Goal: Check status: Check status

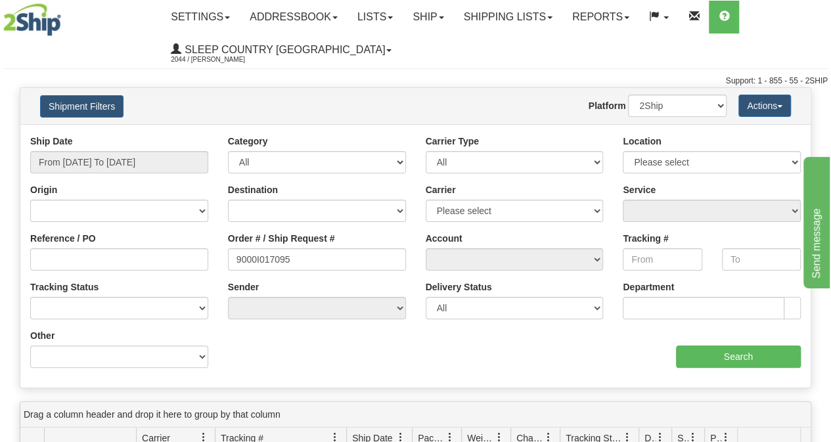
type input "9000I017095"
click at [148, 164] on input "From [DATE] To [DATE]" at bounding box center [119, 162] width 178 height 22
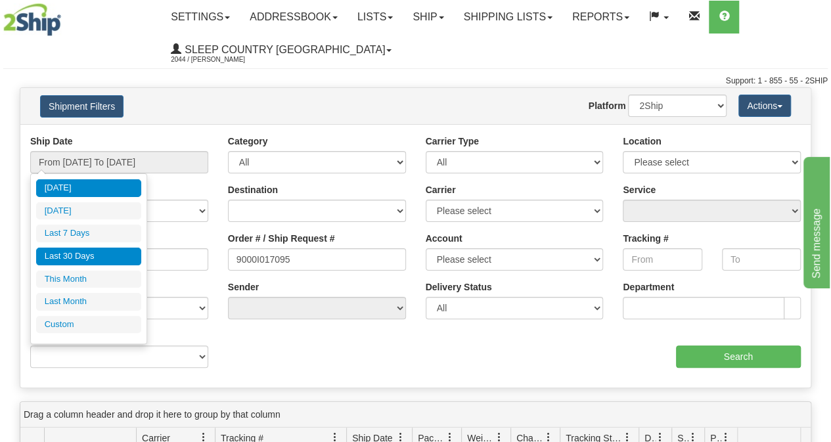
click at [129, 248] on li "Last 30 Days" at bounding box center [88, 257] width 105 height 18
type input "From 08/01/2025 To 08/30/2025"
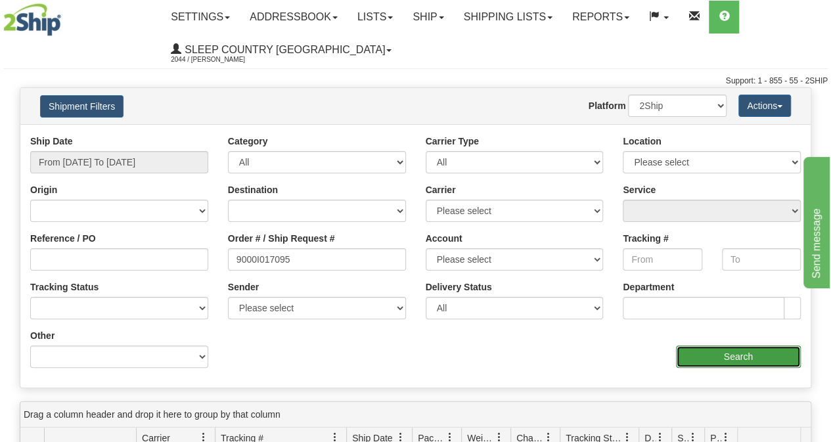
click at [748, 356] on input "Search" at bounding box center [739, 357] width 126 height 22
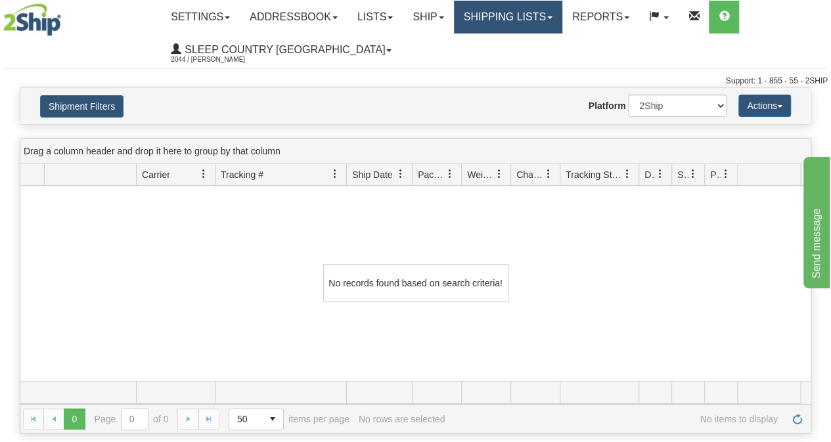
click at [526, 29] on link "Shipping lists" at bounding box center [508, 17] width 108 height 33
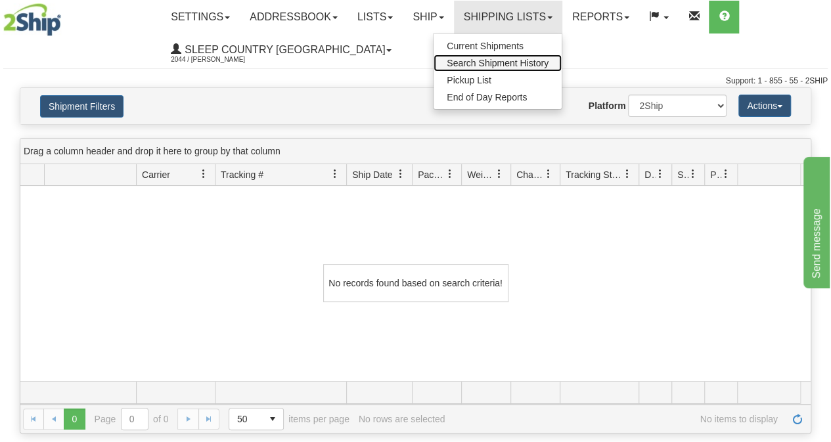
click at [481, 63] on span "Search Shipment History" at bounding box center [498, 63] width 102 height 11
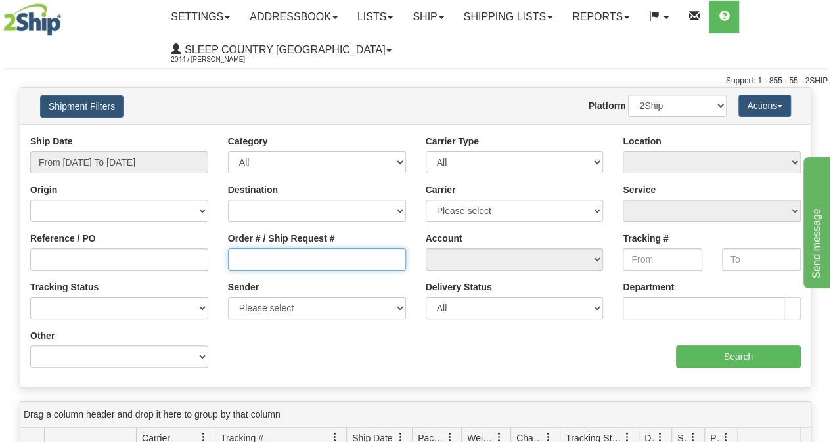
click at [237, 256] on input "Order # / Ship Request #" at bounding box center [317, 259] width 178 height 22
paste input "9000I017095"
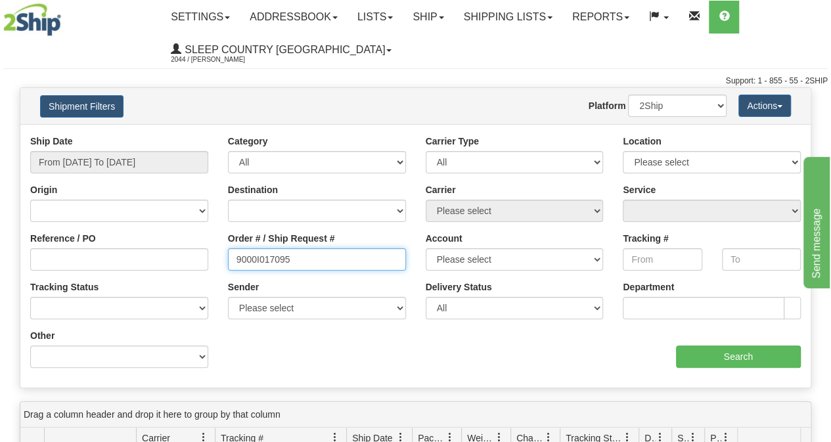
type input "9000I017095"
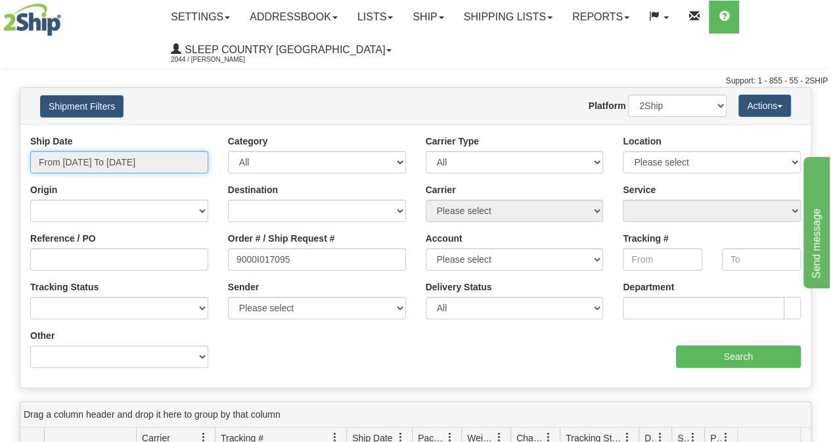
click at [133, 155] on input "From [DATE] To [DATE]" at bounding box center [119, 162] width 178 height 22
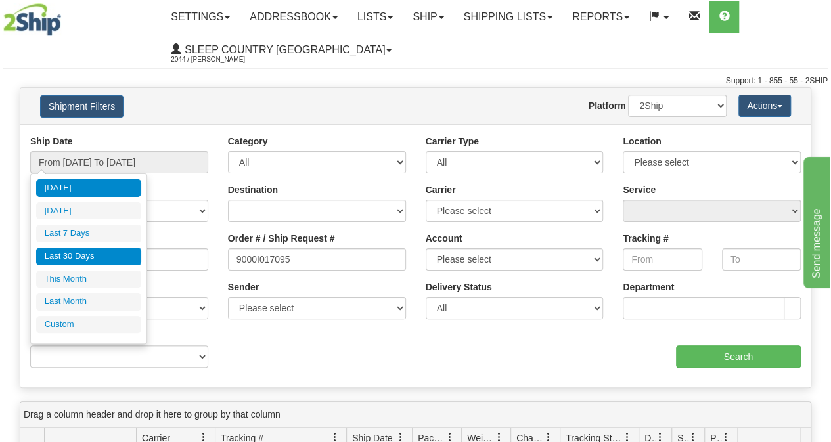
click at [89, 252] on li "Last 30 Days" at bounding box center [88, 257] width 105 height 18
type input "From 08/01/2025 To 08/30/2025"
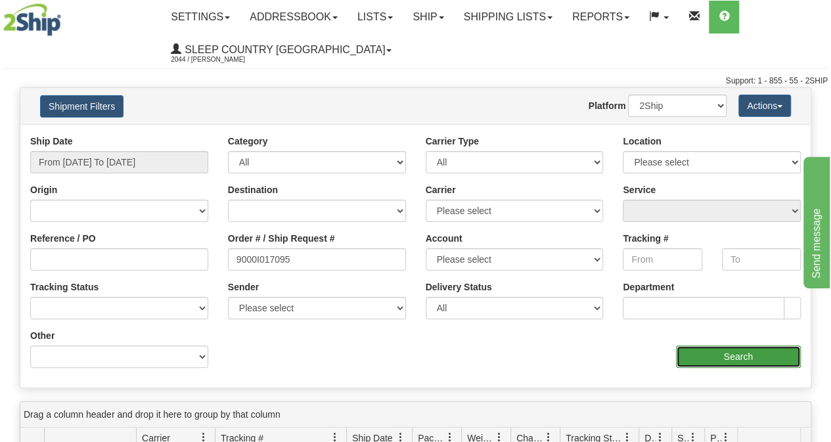
click at [688, 356] on input "Search" at bounding box center [739, 357] width 126 height 22
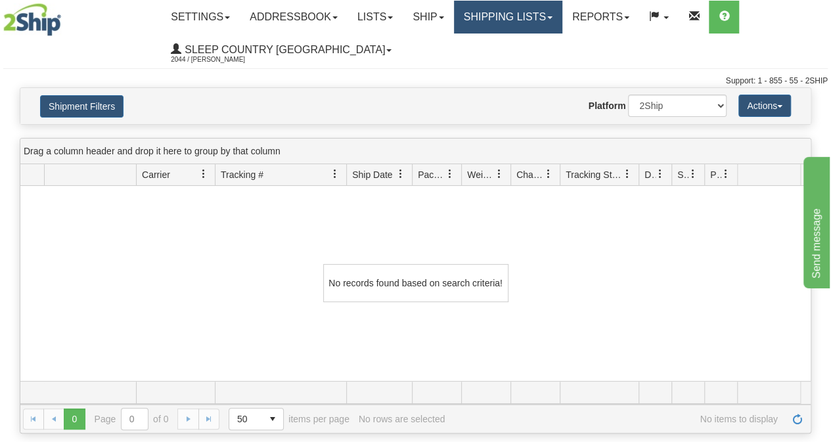
click at [530, 12] on link "Shipping lists" at bounding box center [508, 17] width 108 height 33
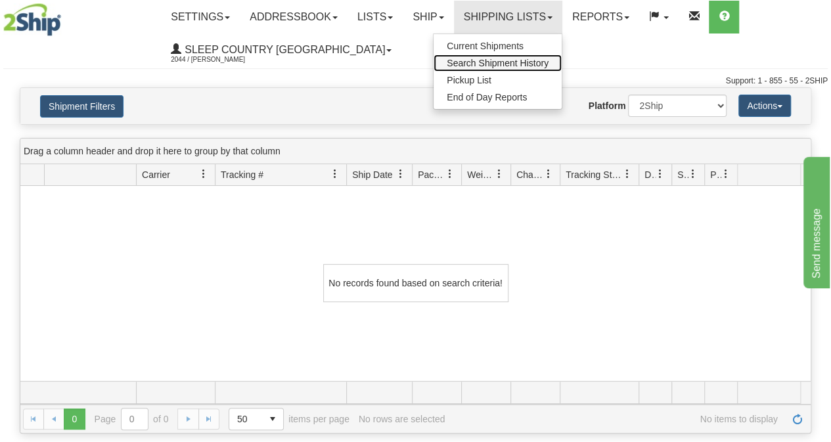
click at [507, 62] on span "Search Shipment History" at bounding box center [498, 63] width 102 height 11
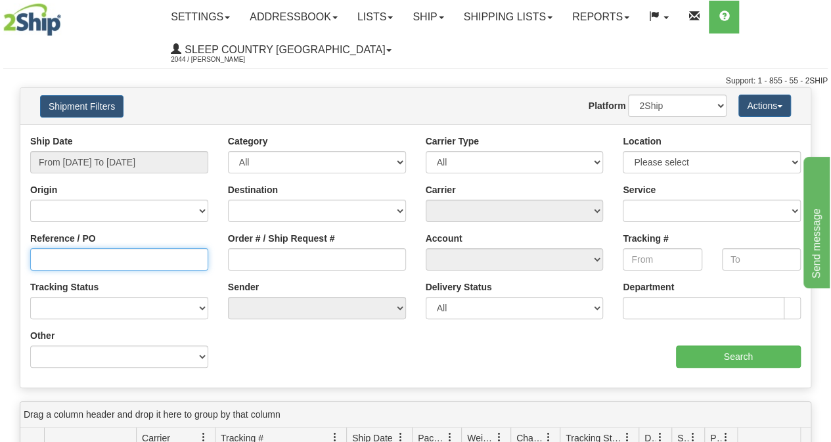
click at [142, 251] on input "Reference / PO" at bounding box center [119, 259] width 178 height 22
paste input "9000I017095"
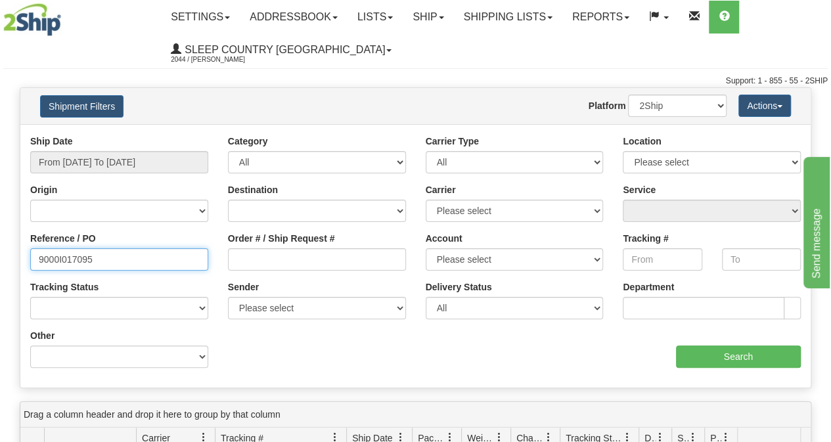
type input "9000I017095"
click at [730, 367] on div "Ship Date From 08/29/2025 To 08/30/2025 Category All Inbound Outbound Carrier T…" at bounding box center [415, 256] width 791 height 243
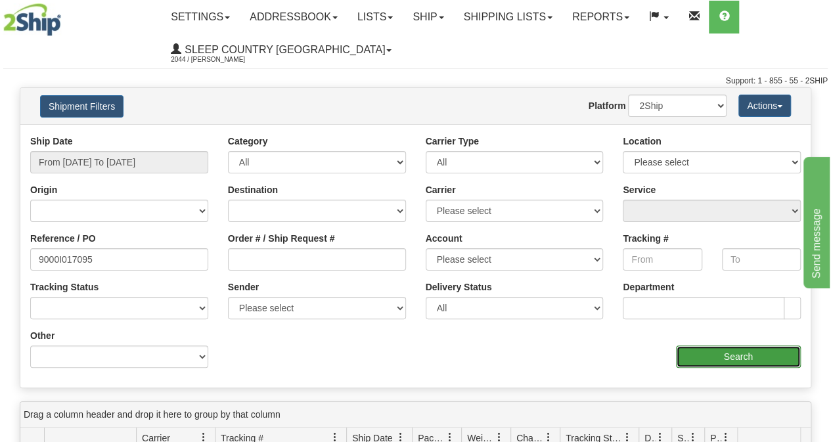
click at [730, 364] on input "Search" at bounding box center [739, 357] width 126 height 22
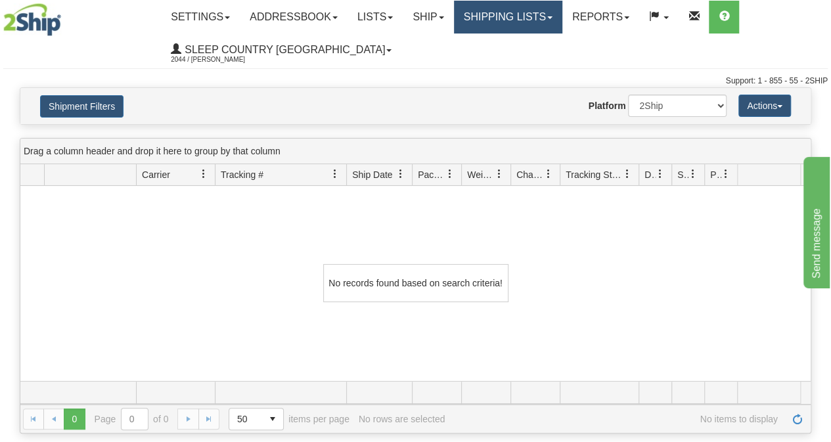
click at [503, 32] on link "Shipping lists" at bounding box center [508, 17] width 108 height 33
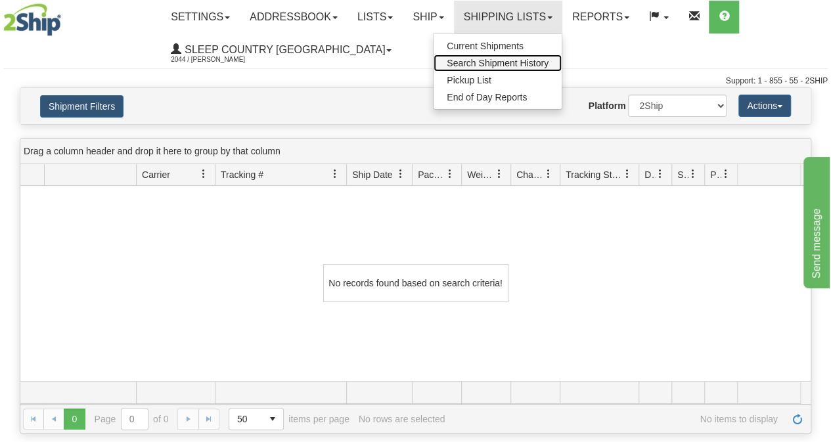
click at [493, 66] on span "Search Shipment History" at bounding box center [498, 63] width 102 height 11
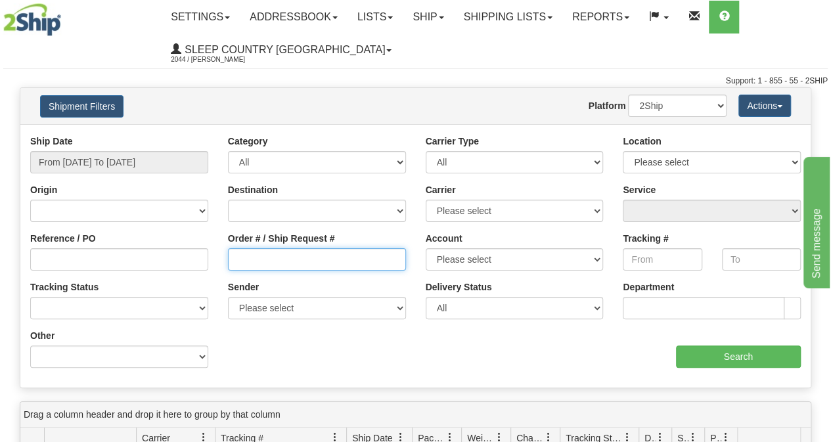
click at [279, 258] on input "Order # / Ship Request #" at bounding box center [317, 259] width 178 height 22
paste input "9000I017095"
type input "9000I017095"
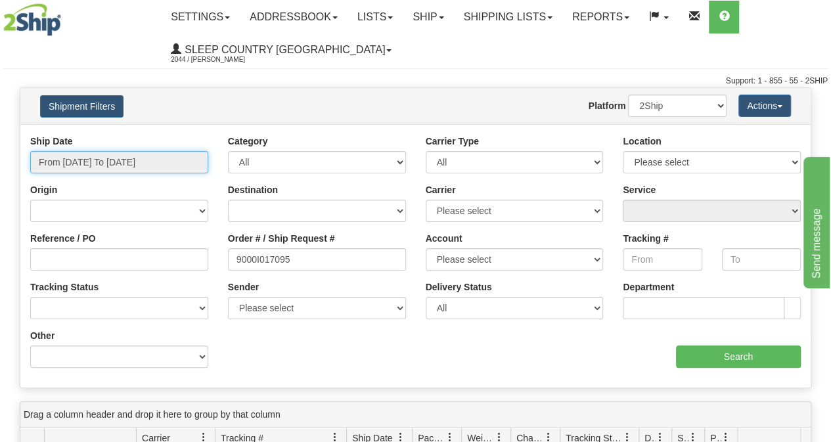
click at [149, 164] on input "From [DATE] To [DATE]" at bounding box center [119, 162] width 178 height 22
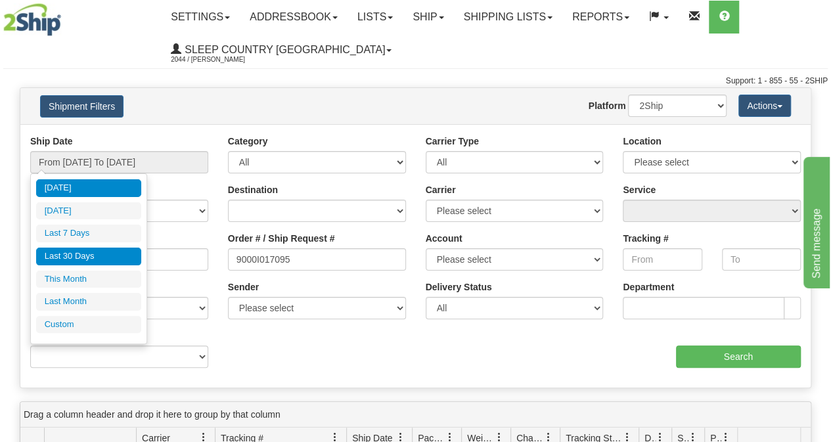
click at [110, 258] on li "Last 30 Days" at bounding box center [88, 257] width 105 height 18
type input "From 08/01/2025 To 08/30/2025"
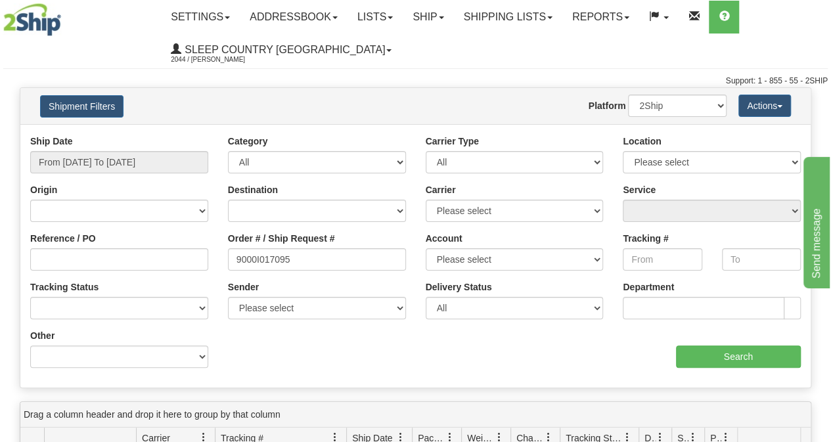
click at [738, 375] on div "Ship Date From 08/01/2025 To 08/30/2025 Category All Inbound Outbound Carrier T…" at bounding box center [415, 256] width 791 height 243
click at [728, 365] on input "Search" at bounding box center [739, 357] width 126 height 22
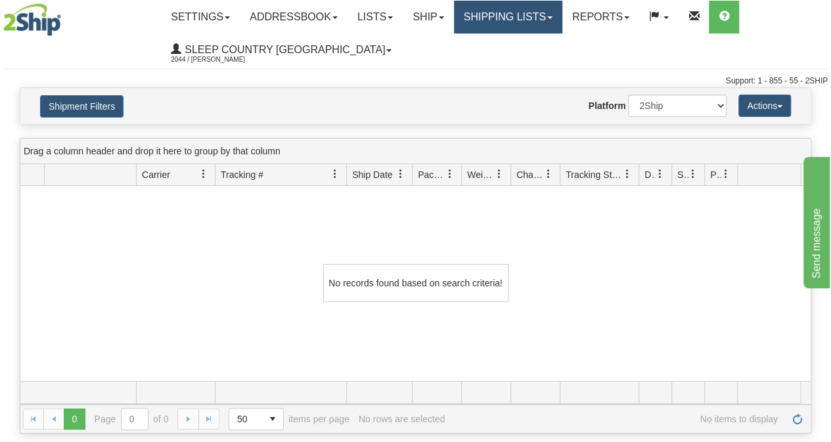
click at [508, 26] on link "Shipping lists" at bounding box center [508, 17] width 108 height 33
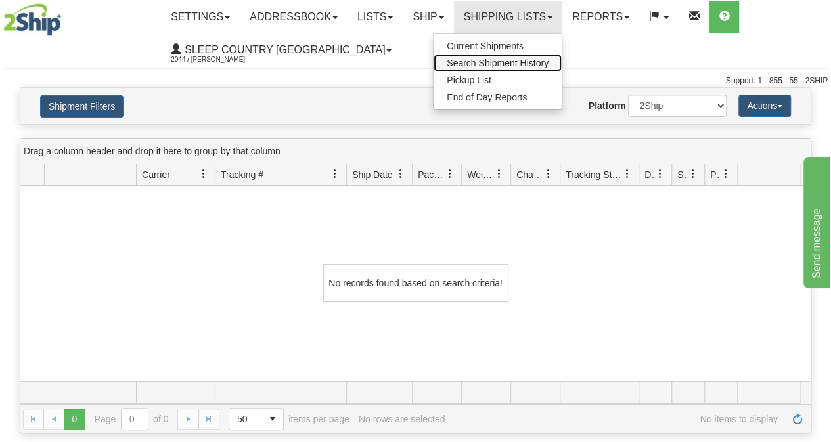
click at [502, 68] on link "Search Shipment History" at bounding box center [498, 63] width 128 height 17
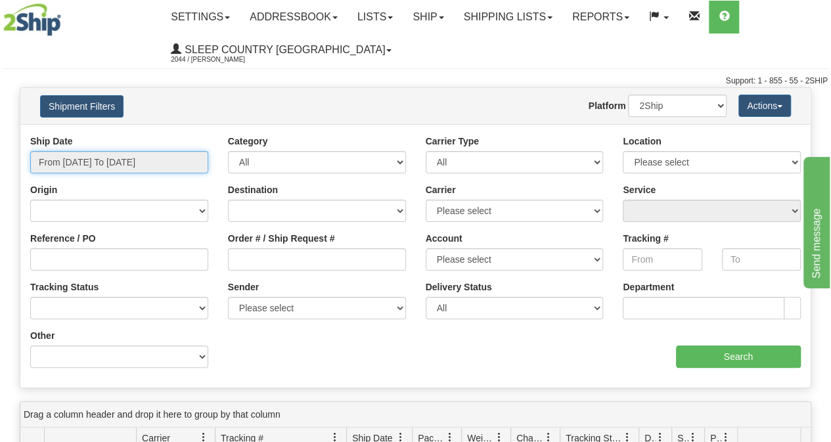
click at [127, 160] on input "From [DATE] To [DATE]" at bounding box center [119, 162] width 178 height 22
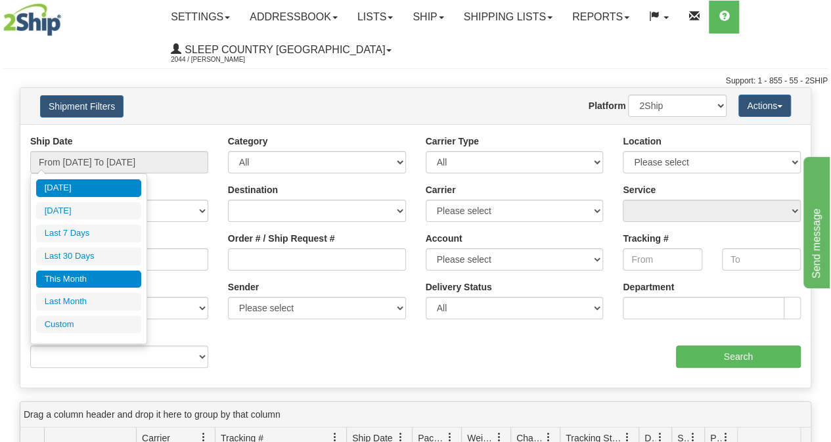
click at [95, 279] on li "This Month" at bounding box center [88, 280] width 105 height 18
type input "From [DATE] To [DATE]"
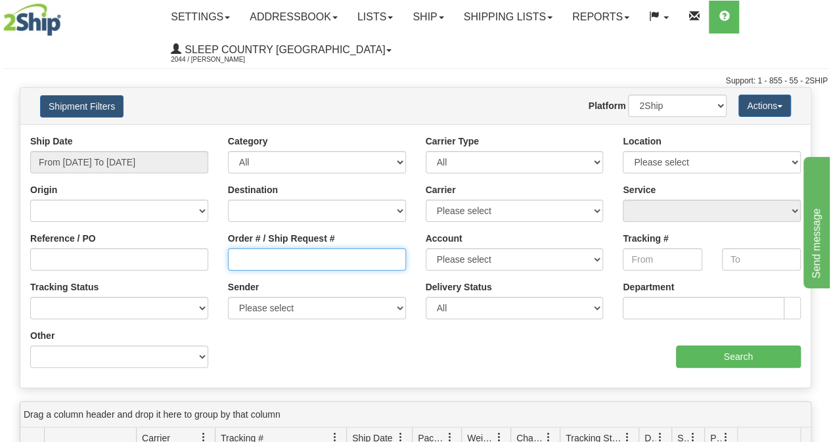
click at [269, 254] on input "Order # / Ship Request #" at bounding box center [317, 259] width 178 height 22
paste input "9000I017095"
type input "9000I017095"
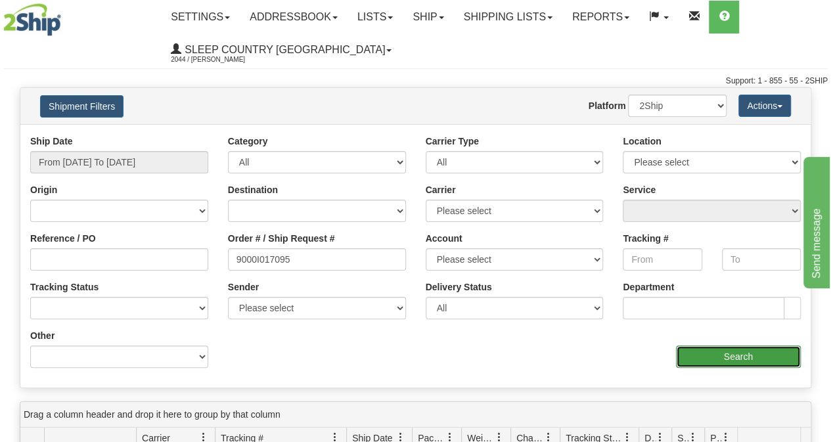
click at [689, 363] on input "Search" at bounding box center [739, 357] width 126 height 22
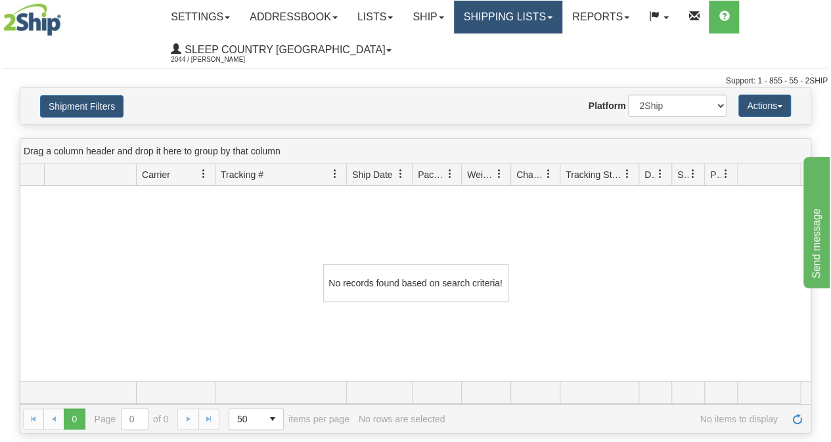
click at [496, 25] on link "Shipping lists" at bounding box center [508, 17] width 108 height 33
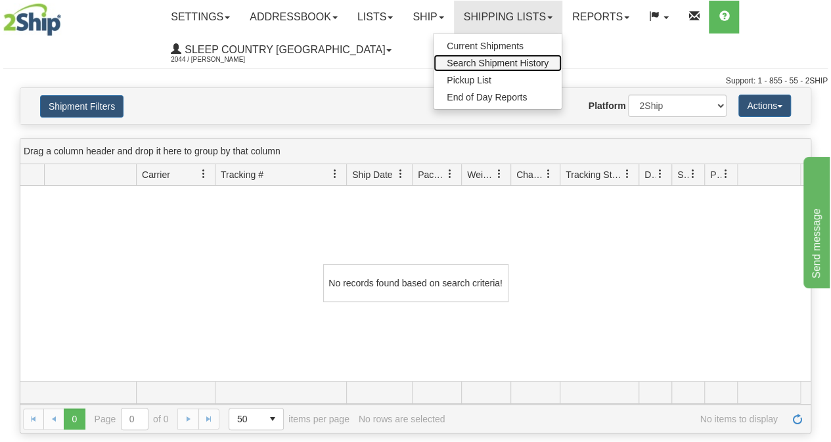
click at [481, 64] on span "Search Shipment History" at bounding box center [498, 63] width 102 height 11
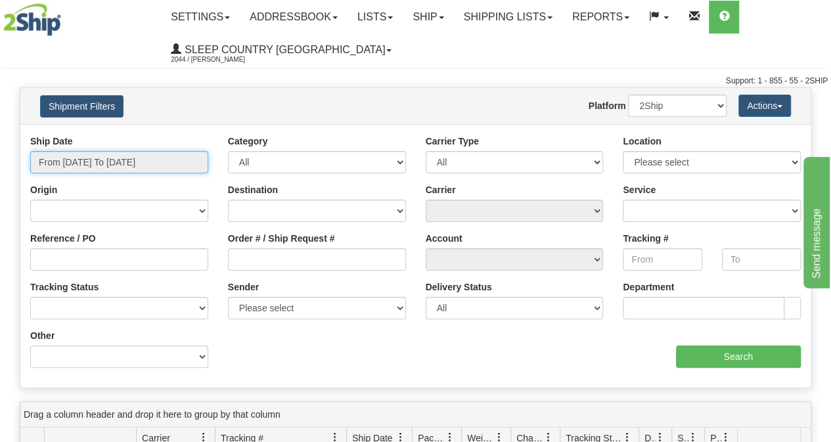
click at [116, 160] on input "From [DATE] To [DATE]" at bounding box center [119, 162] width 178 height 22
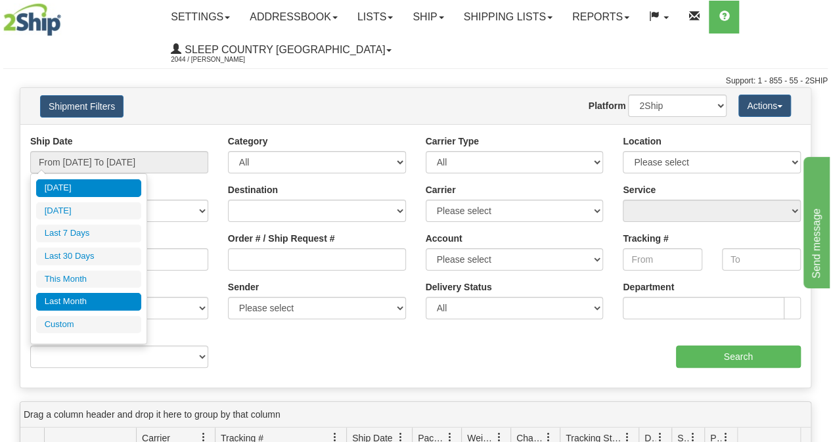
click at [84, 296] on li "Last Month" at bounding box center [88, 302] width 105 height 18
type input "From [DATE] To [DATE]"
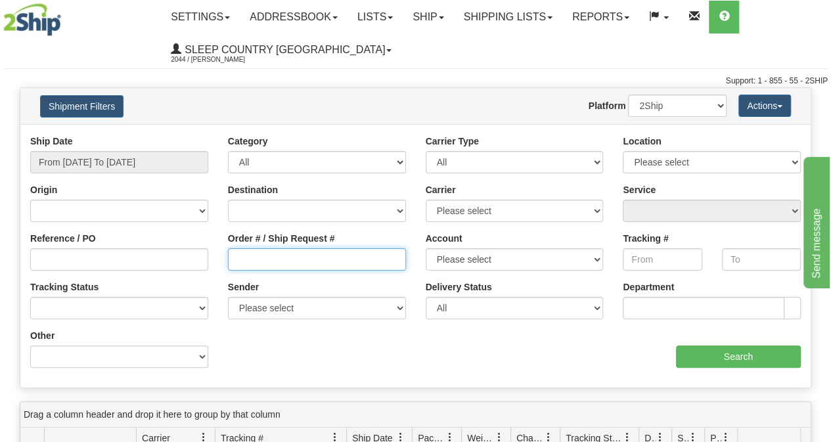
click at [269, 255] on input "Order # / Ship Request #" at bounding box center [317, 259] width 178 height 22
paste input "9000I017095"
type input "9000I017095"
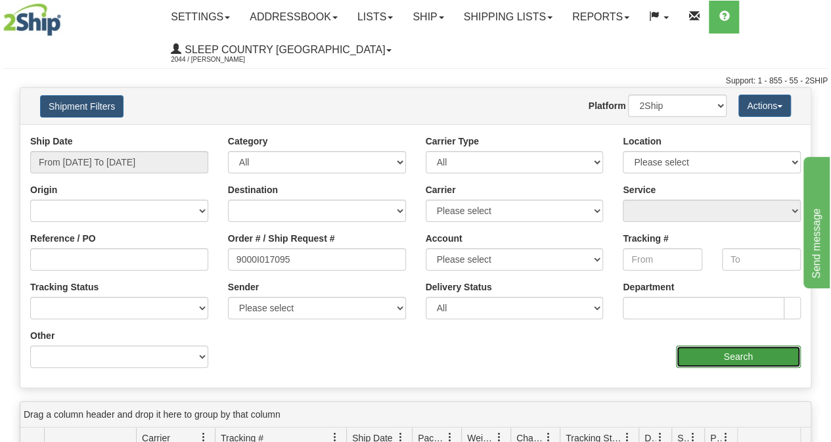
click at [698, 358] on input "Search" at bounding box center [739, 357] width 126 height 22
